Goal: Task Accomplishment & Management: Manage account settings

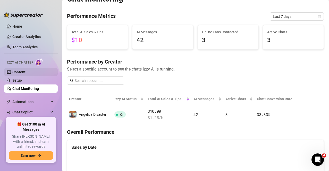
click at [26, 70] on link "Content" at bounding box center [18, 72] width 13 height 4
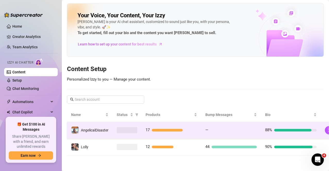
scroll to position [5, 0]
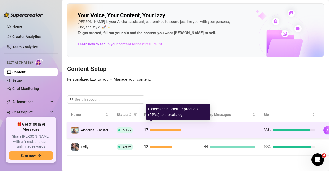
click at [192, 127] on div "17" at bounding box center [170, 130] width 52 height 6
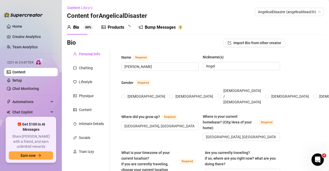
radio input "true"
checkbox input "false"
checkbox input "true"
type input "[DATE]"
click at [87, 112] on div "Content" at bounding box center [85, 110] width 13 height 6
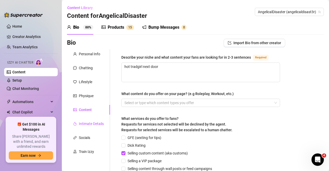
click at [90, 123] on div "Intimate Details" at bounding box center [91, 124] width 25 height 6
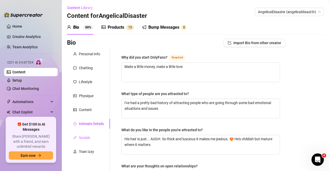
click at [89, 134] on div "Socials" at bounding box center [88, 138] width 43 height 10
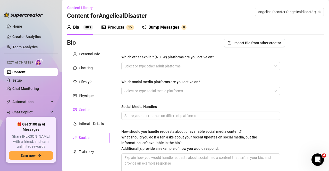
click at [89, 111] on div "Content" at bounding box center [85, 110] width 13 height 6
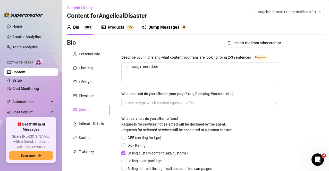
scroll to position [77, 0]
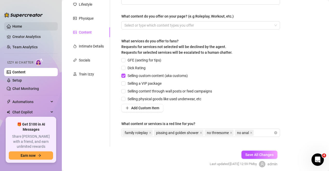
click at [18, 26] on link "Home" at bounding box center [17, 26] width 10 height 4
